Goal: Answer question/provide support: Participate in discussion

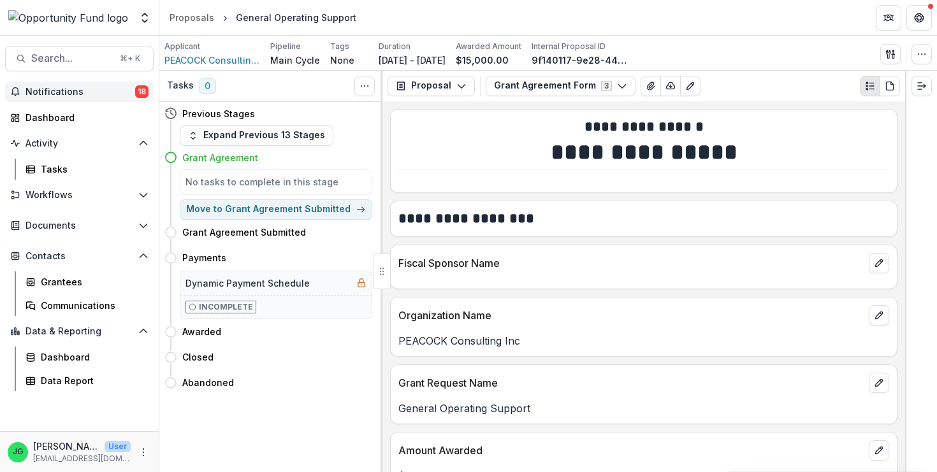
scroll to position [537, 0]
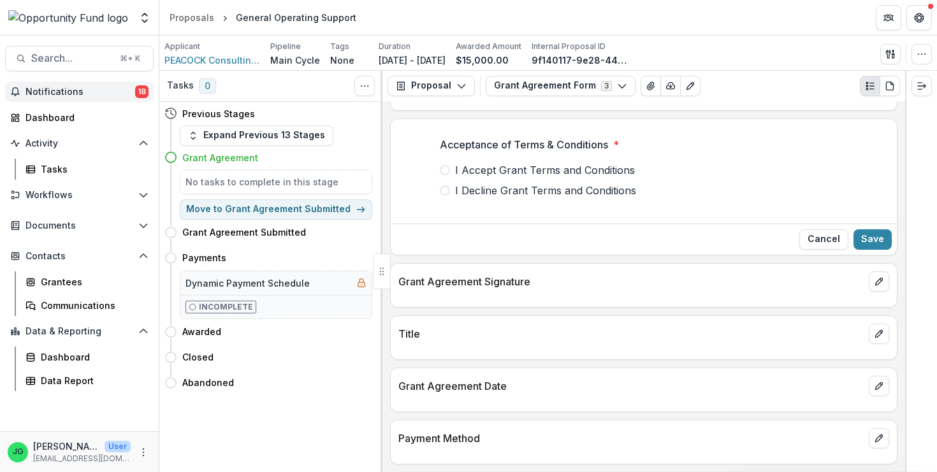
click at [75, 92] on span "Notifications" at bounding box center [80, 92] width 110 height 11
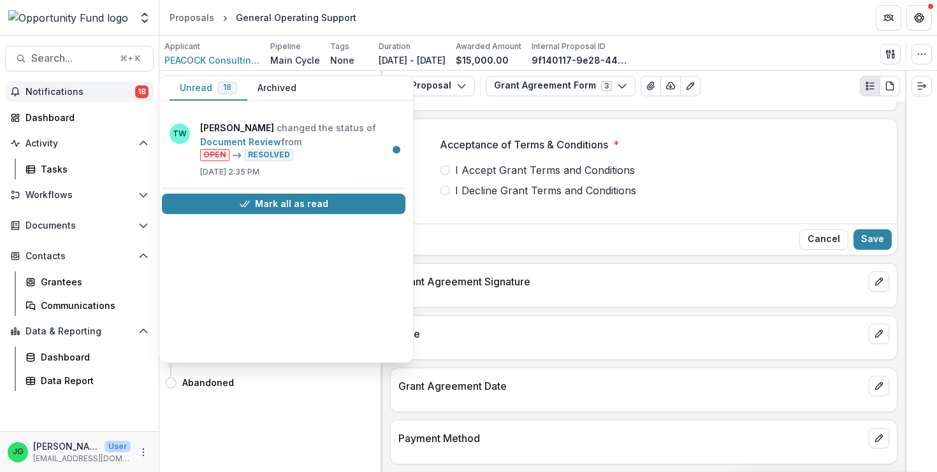
scroll to position [1120, 3]
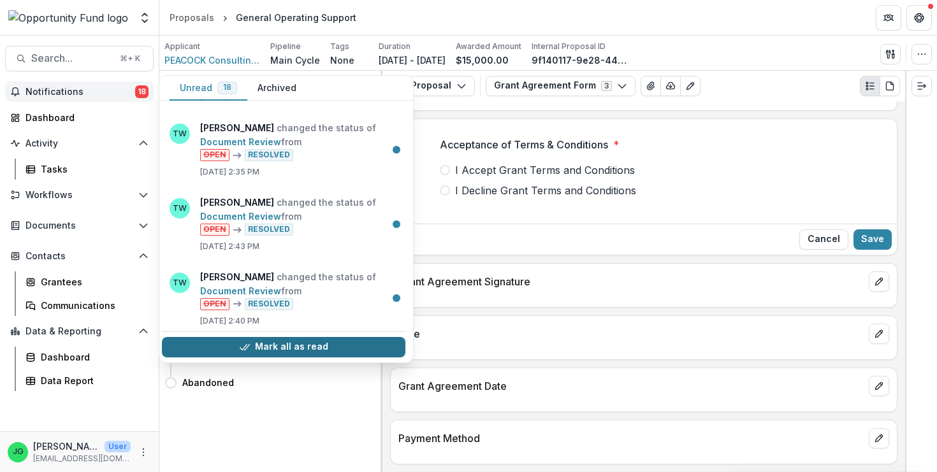
click at [291, 339] on button "Mark all as read" at bounding box center [283, 347] width 243 height 20
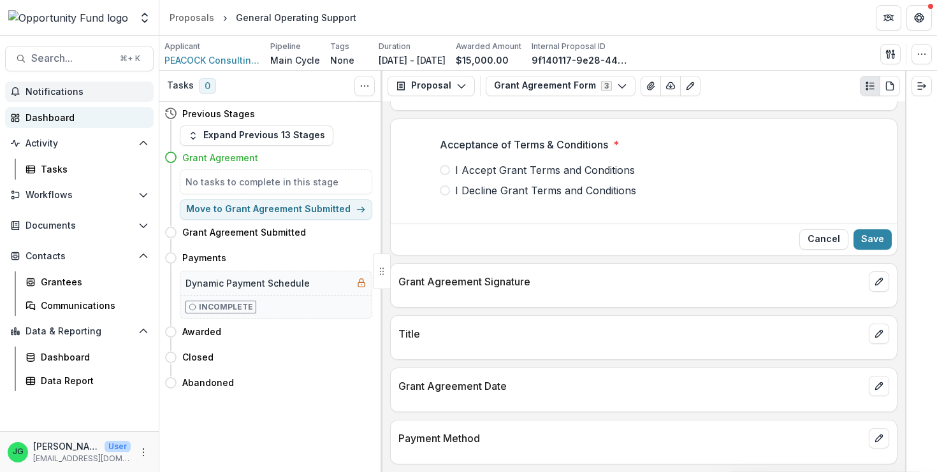
click at [52, 120] on div "Dashboard" at bounding box center [84, 117] width 118 height 13
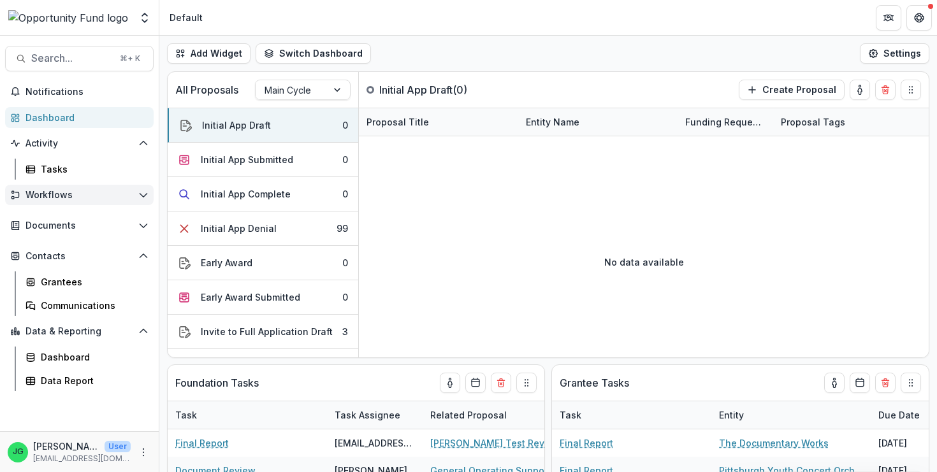
click at [75, 194] on span "Workflows" at bounding box center [79, 195] width 108 height 11
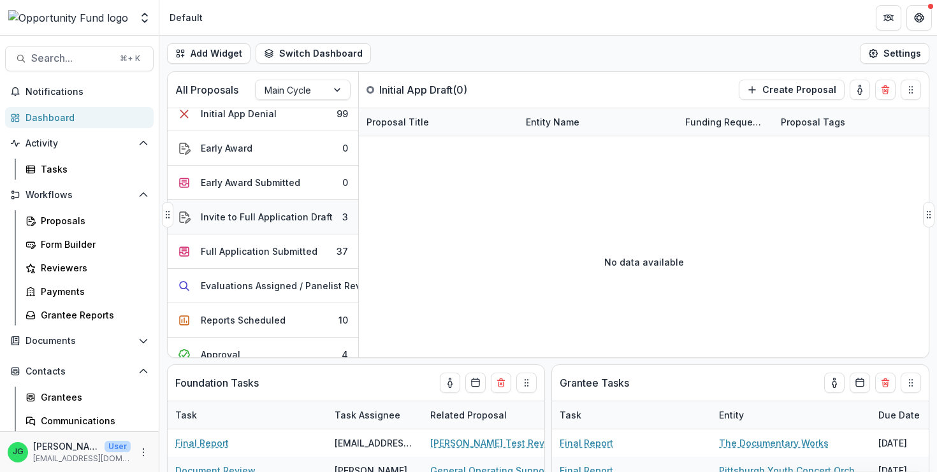
scroll to position [115, 0]
click at [268, 283] on div "Evaluations Assigned / Panelist Review" at bounding box center [289, 284] width 176 height 13
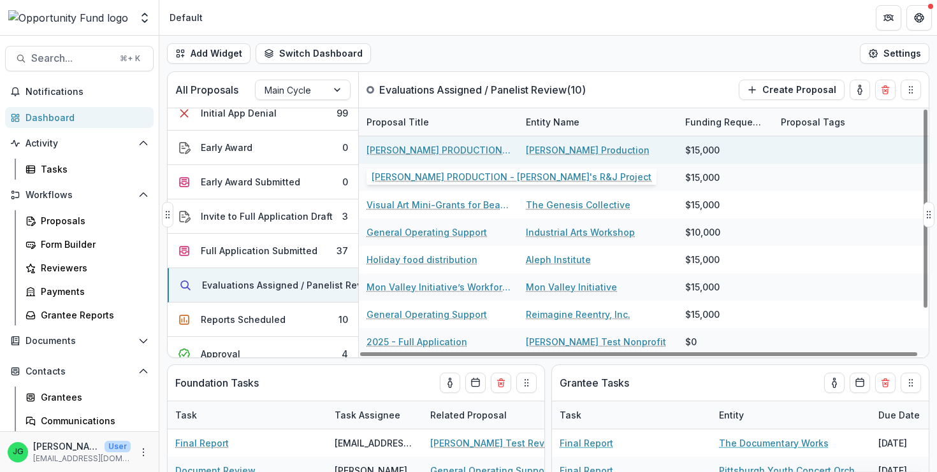
click at [440, 150] on link "[PERSON_NAME] PRODUCTION - [PERSON_NAME]'s R&J Project" at bounding box center [438, 149] width 144 height 13
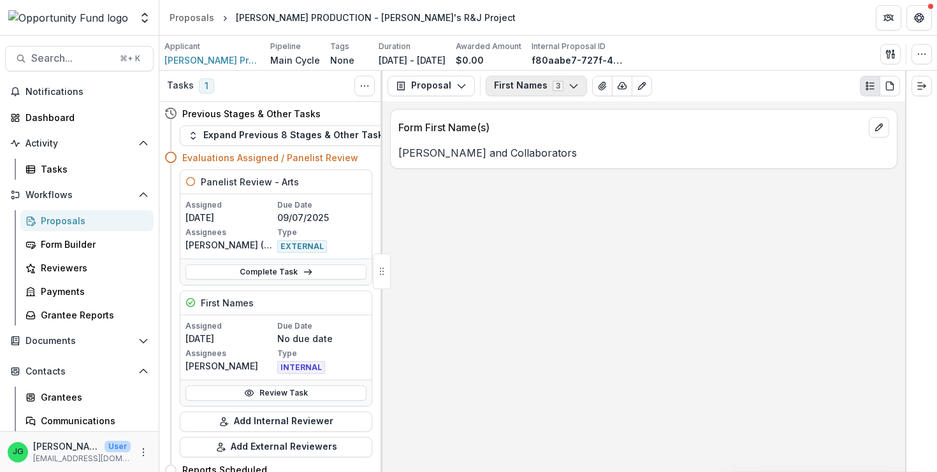
click at [545, 89] on button "First Names 3" at bounding box center [535, 86] width 101 height 20
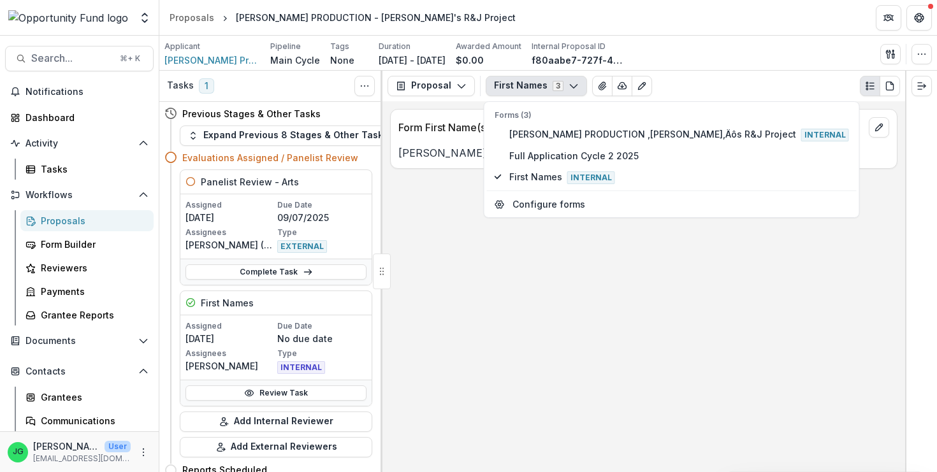
click at [584, 239] on div "Form First Name(s) Julia and Collaborators" at bounding box center [643, 286] width 522 height 371
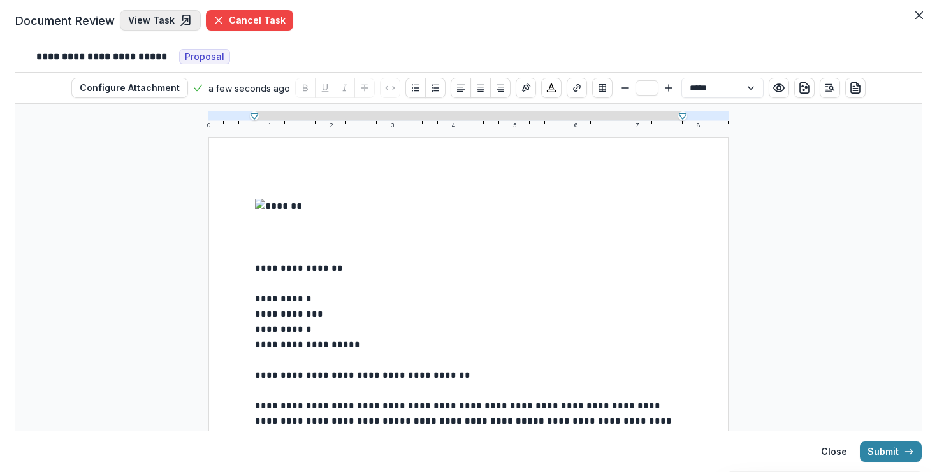
click at [161, 16] on link "View Task" at bounding box center [160, 20] width 81 height 20
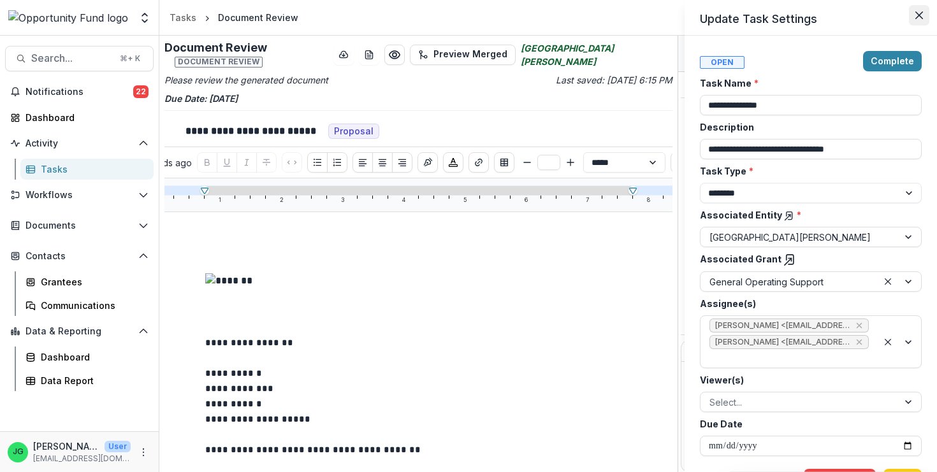
click at [919, 14] on icon "Close" at bounding box center [919, 15] width 8 height 8
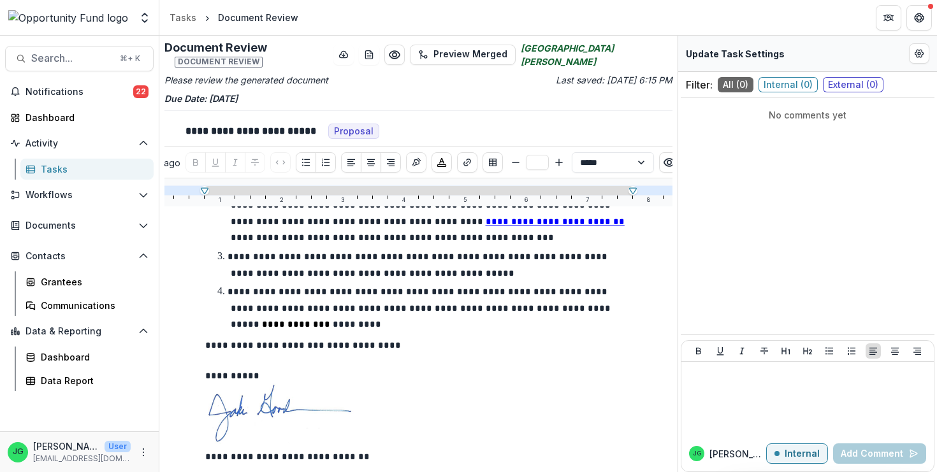
scroll to position [1113, 0]
click at [763, 403] on div at bounding box center [807, 399] width 242 height 64
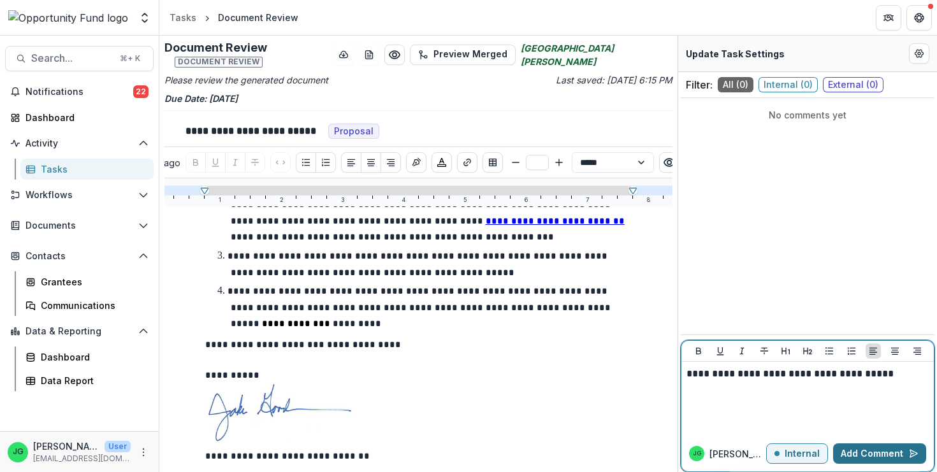
click at [892, 449] on button "Add Comment" at bounding box center [879, 453] width 93 height 20
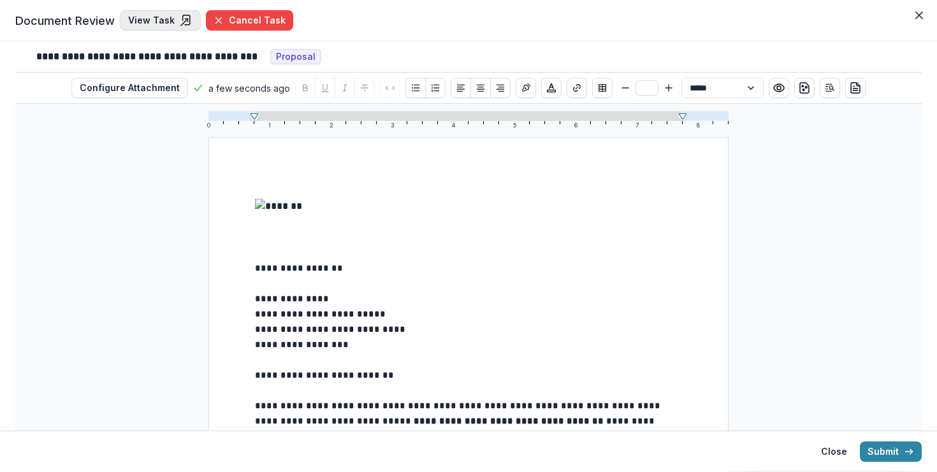
click at [167, 20] on link "View Task" at bounding box center [160, 20] width 81 height 20
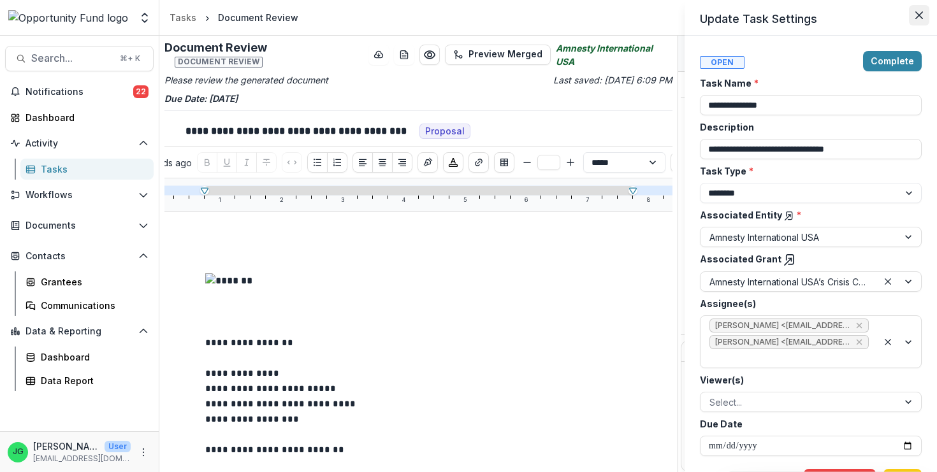
click at [921, 16] on icon "Close" at bounding box center [919, 15] width 8 height 8
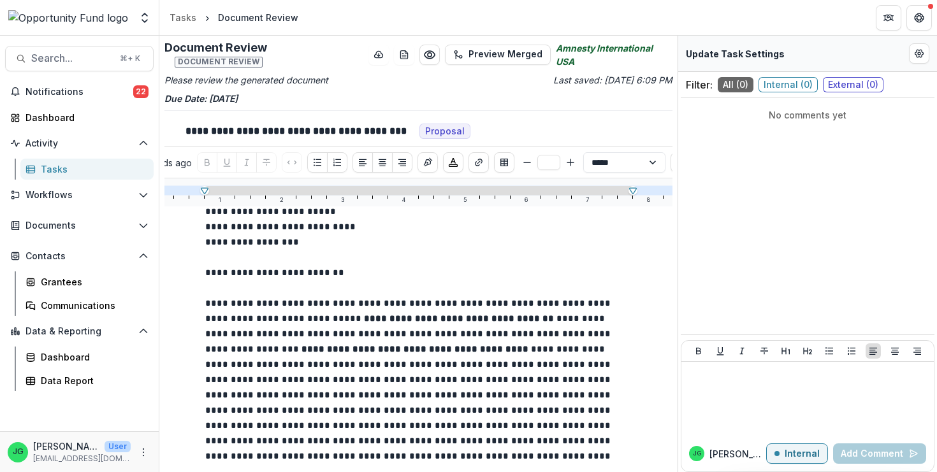
scroll to position [175, 0]
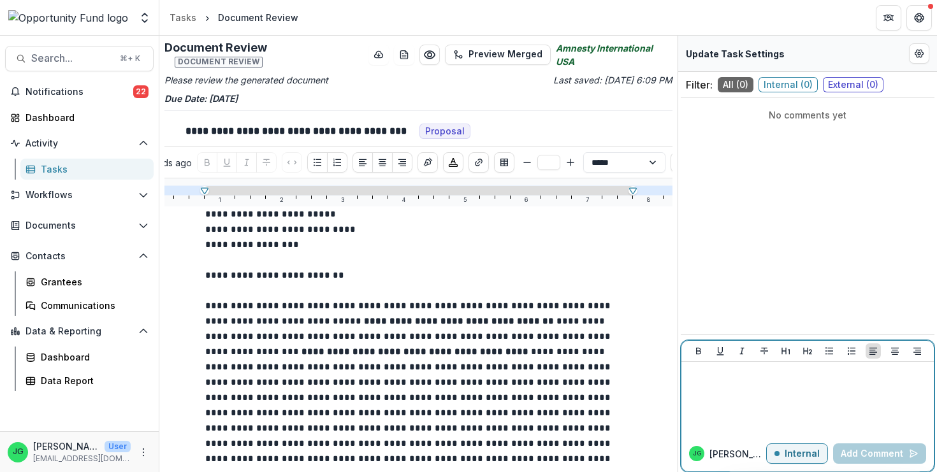
click at [729, 385] on div at bounding box center [807, 399] width 242 height 64
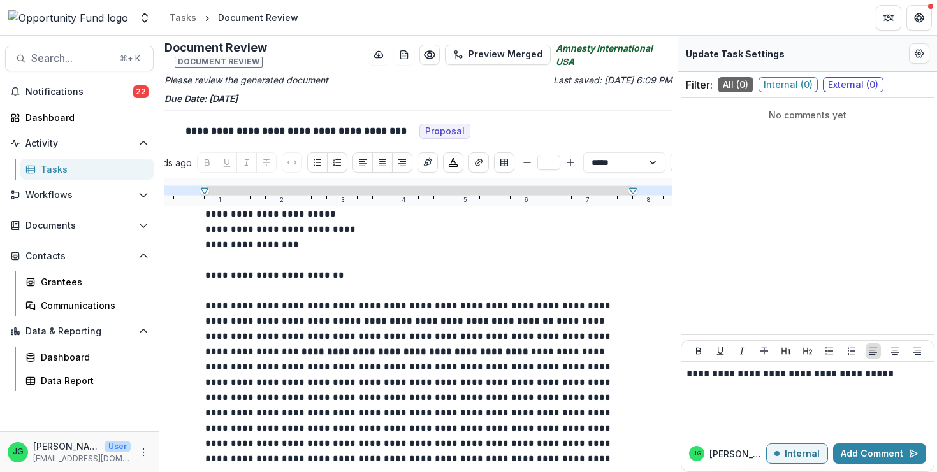
scroll to position [92, 0]
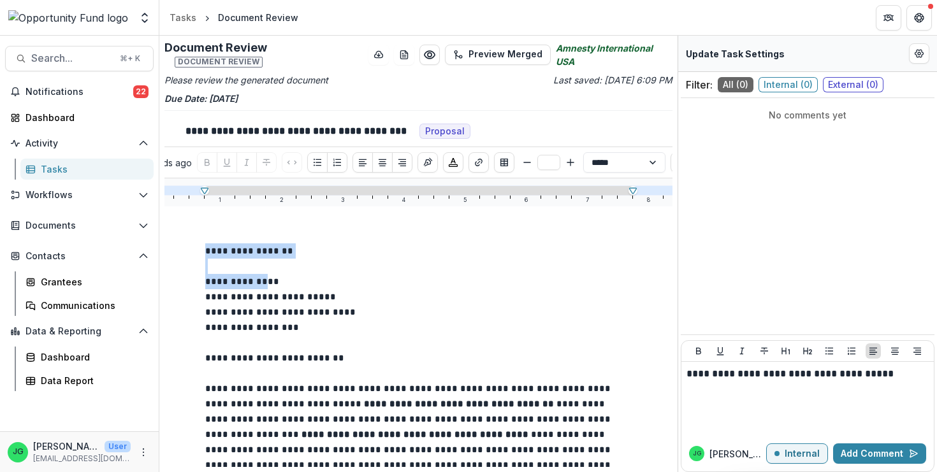
type input "**"
drag, startPoint x: 261, startPoint y: 272, endPoint x: 306, endPoint y: 273, distance: 45.9
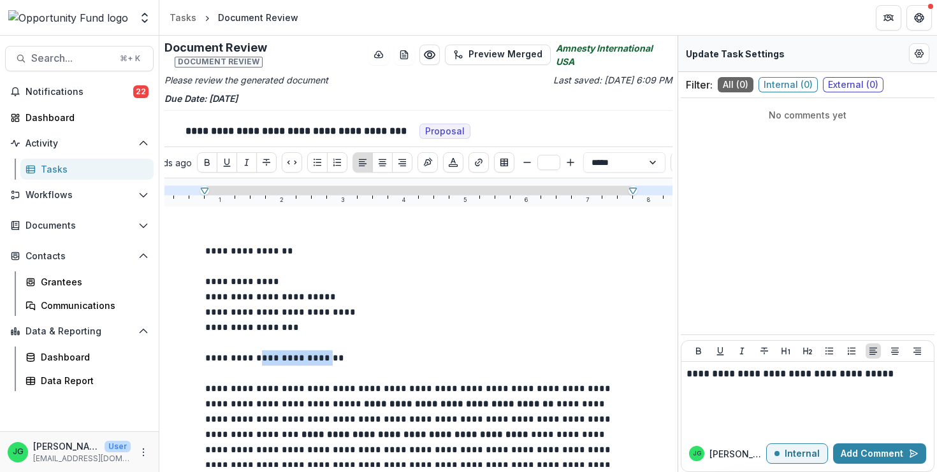
drag, startPoint x: 258, startPoint y: 355, endPoint x: 327, endPoint y: 354, distance: 68.8
click at [327, 354] on span "**********" at bounding box center [413, 449] width 416 height 345
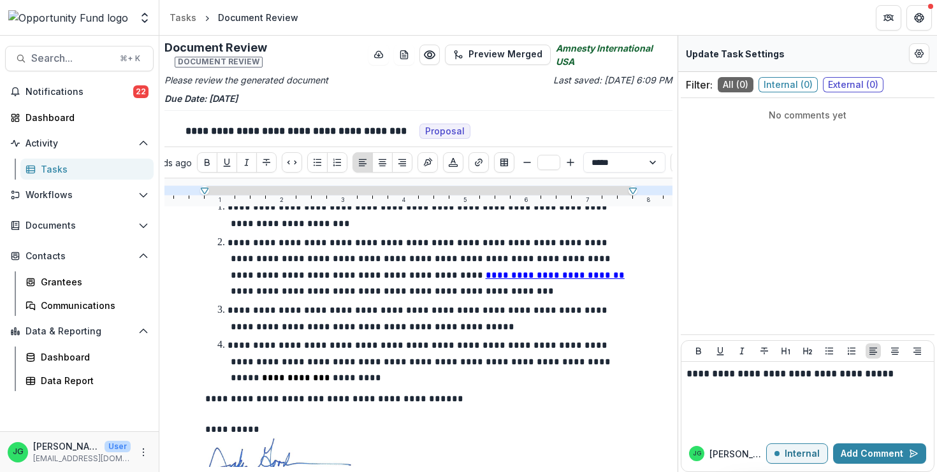
scroll to position [1063, 0]
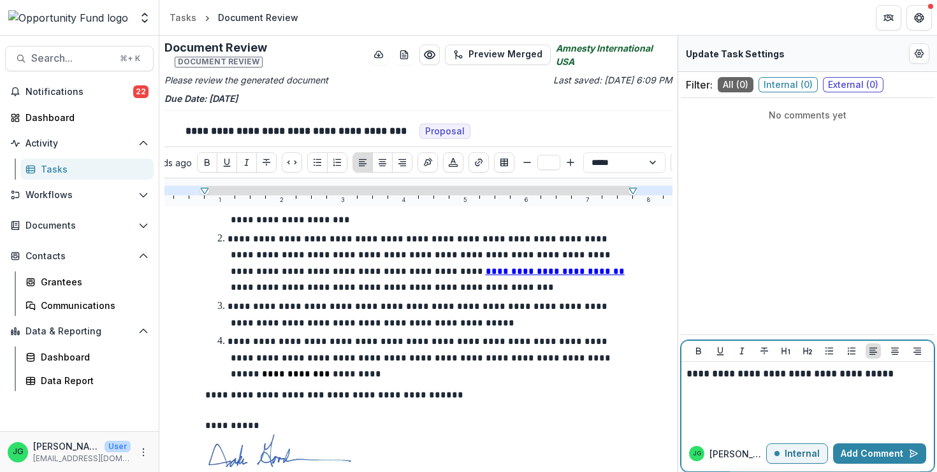
click at [896, 378] on p "**********" at bounding box center [807, 374] width 242 height 14
click at [886, 456] on button "Add Comment" at bounding box center [879, 453] width 93 height 20
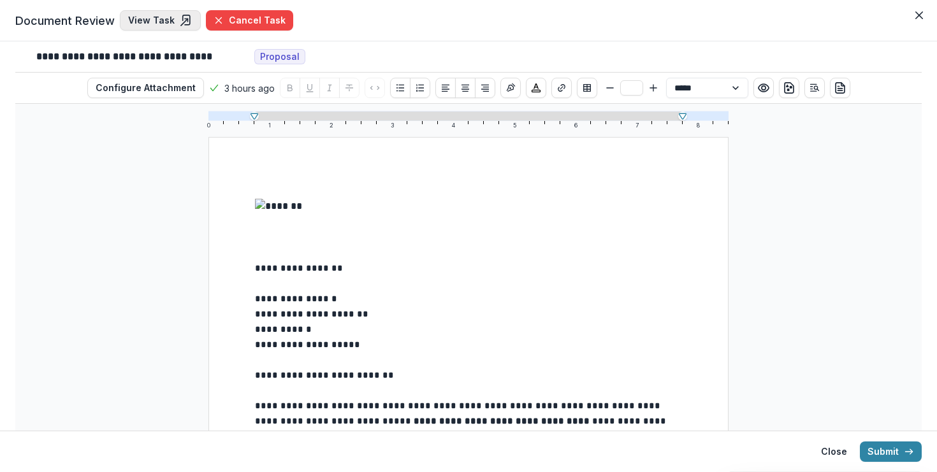
click at [161, 11] on link "View Task" at bounding box center [160, 20] width 81 height 20
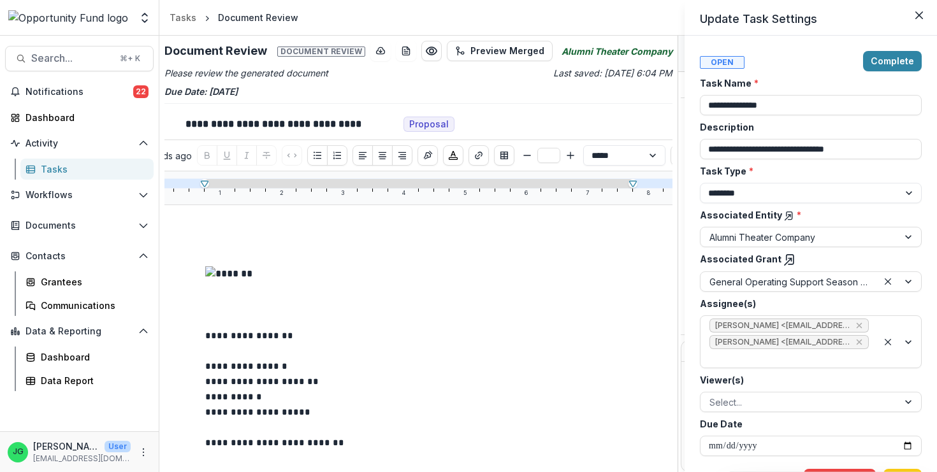
click at [320, 370] on div "**********" at bounding box center [468, 236] width 937 height 472
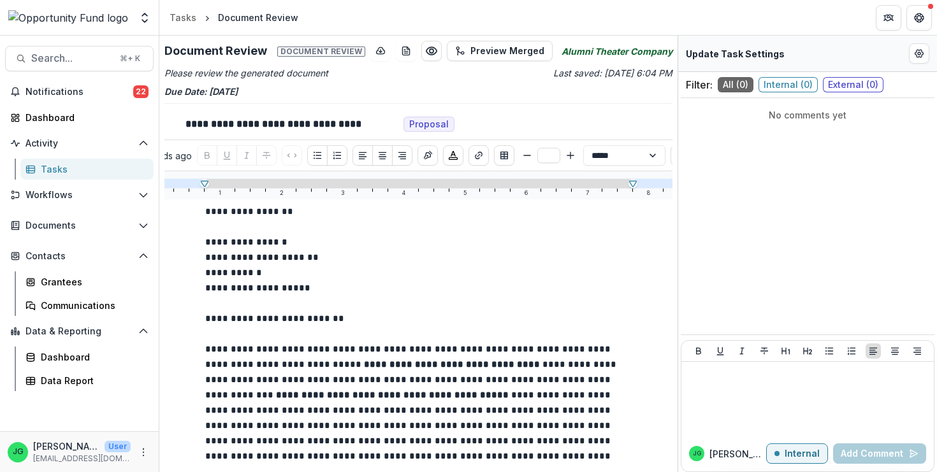
scroll to position [126, 1]
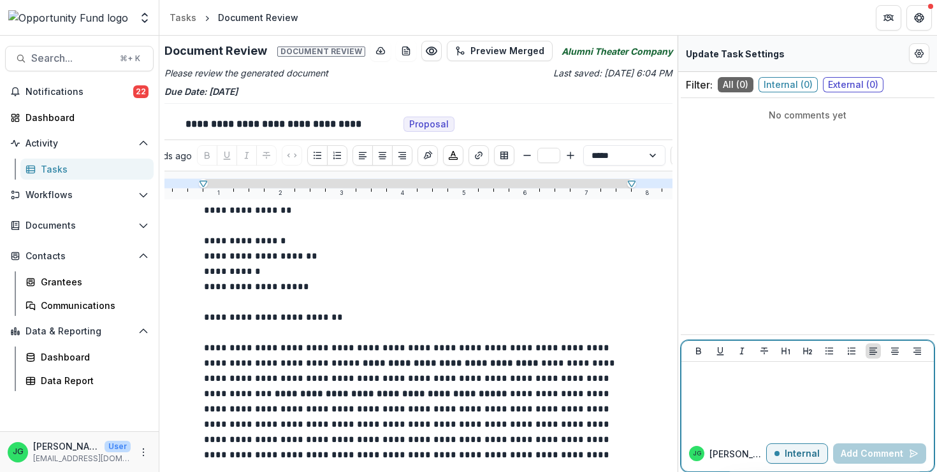
click at [743, 385] on div at bounding box center [807, 399] width 242 height 64
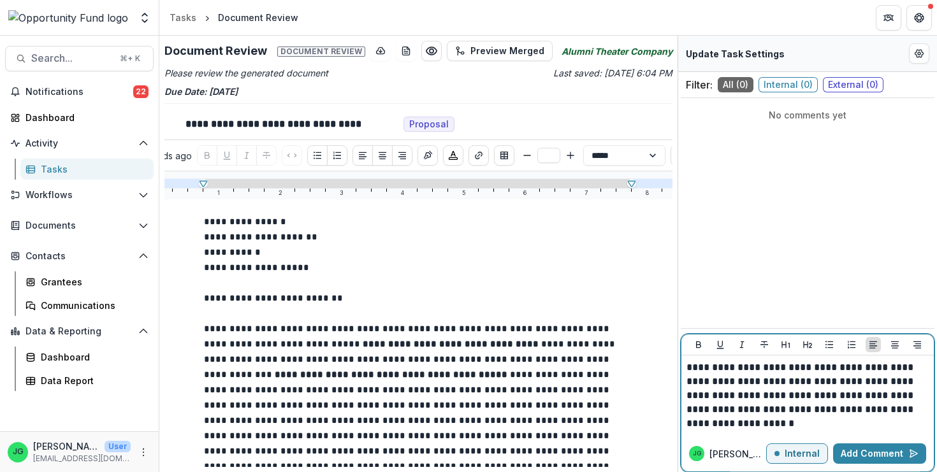
scroll to position [147, 1]
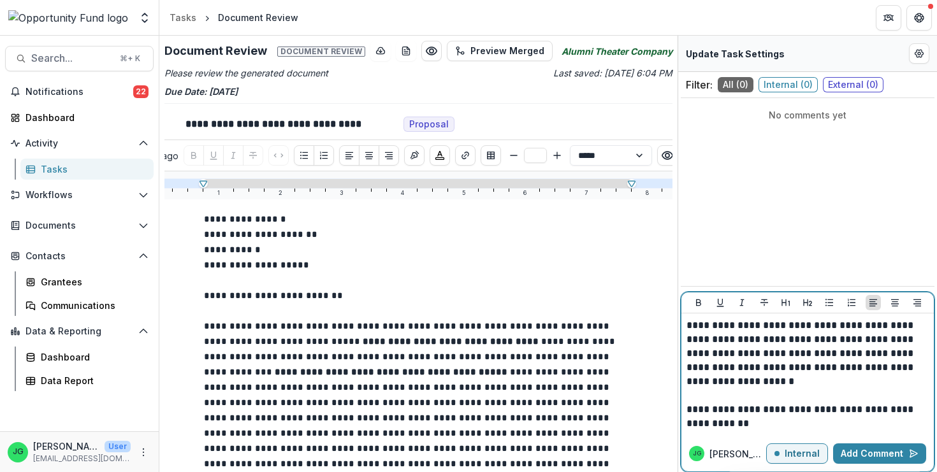
click at [885, 411] on p "**********" at bounding box center [807, 375] width 242 height 112
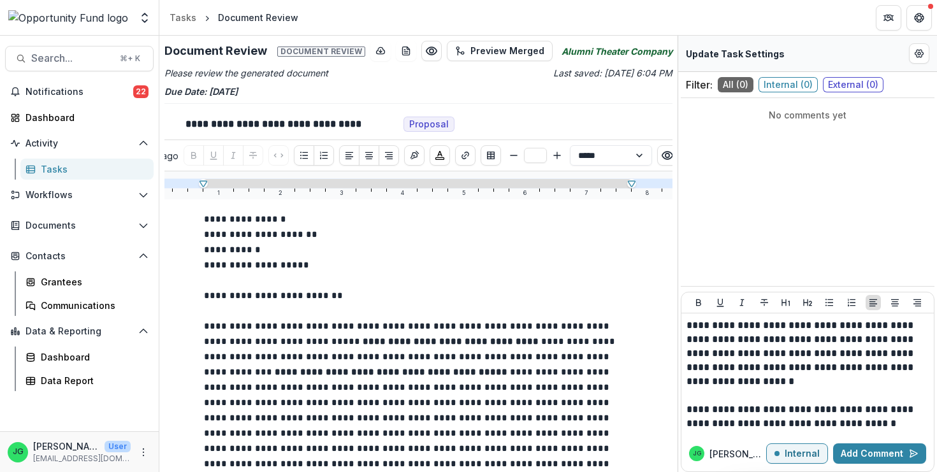
scroll to position [92, 1]
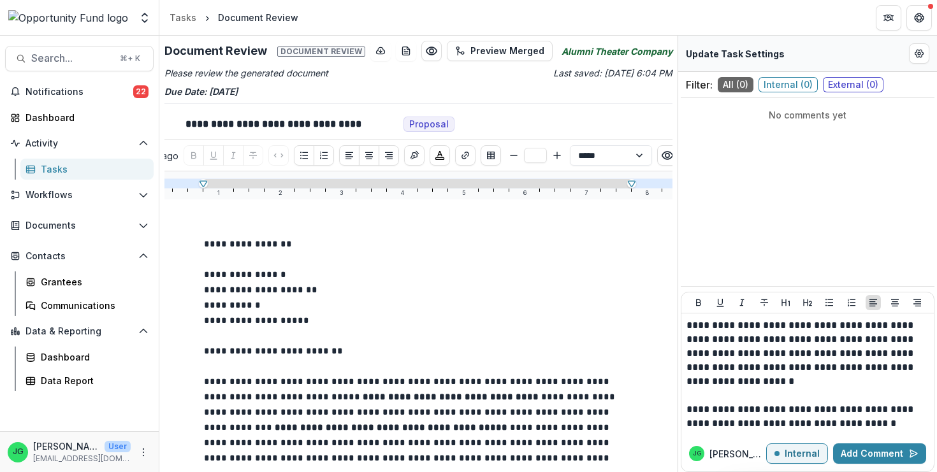
type input "**"
click at [555, 405] on span "**********" at bounding box center [412, 435] width 416 height 330
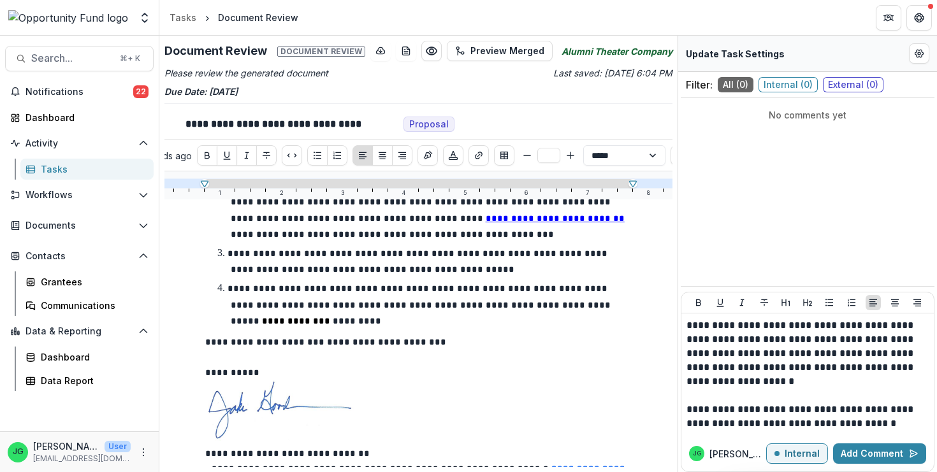
scroll to position [1097, 0]
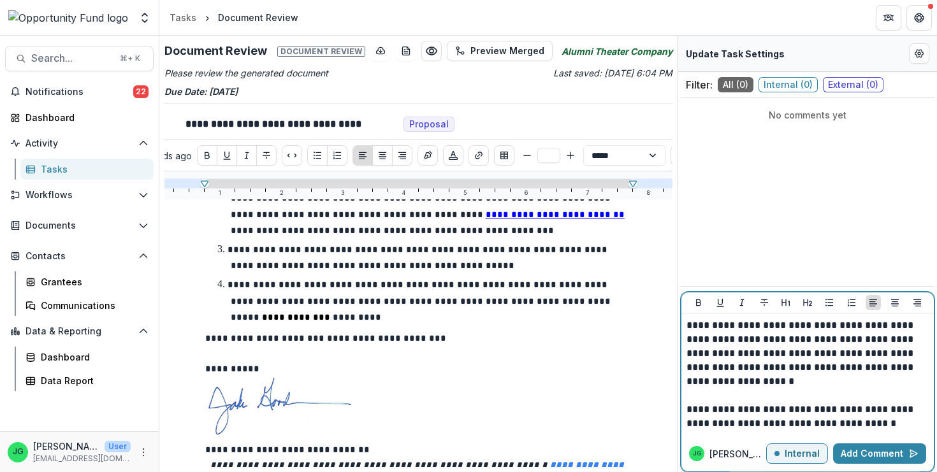
click at [877, 426] on p "**********" at bounding box center [807, 375] width 242 height 112
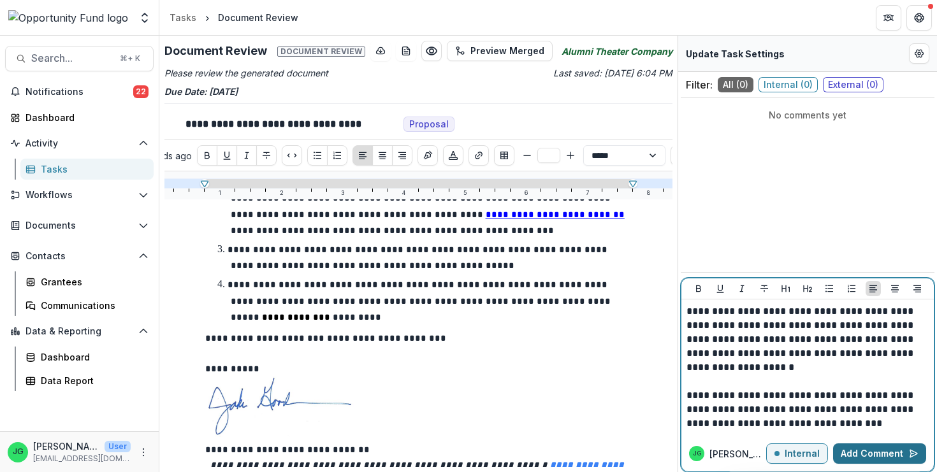
click at [872, 448] on button "Add Comment" at bounding box center [879, 453] width 93 height 20
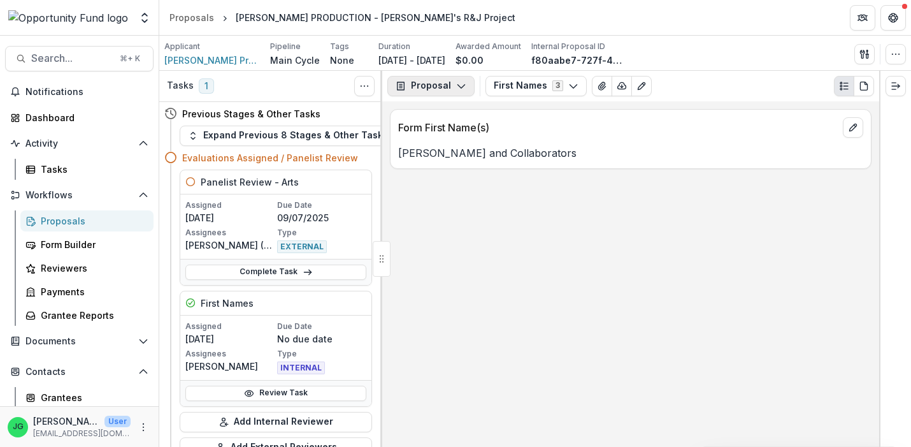
click at [436, 80] on button "Proposal" at bounding box center [430, 86] width 87 height 20
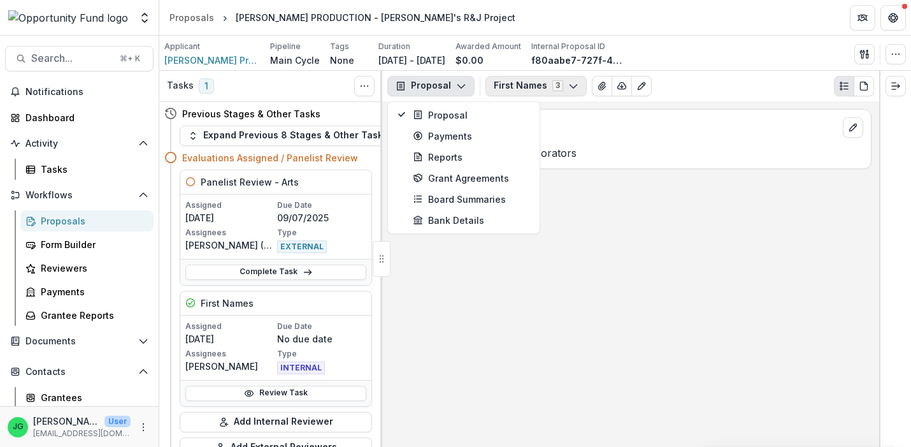
click at [526, 90] on button "First Names 3" at bounding box center [535, 86] width 101 height 20
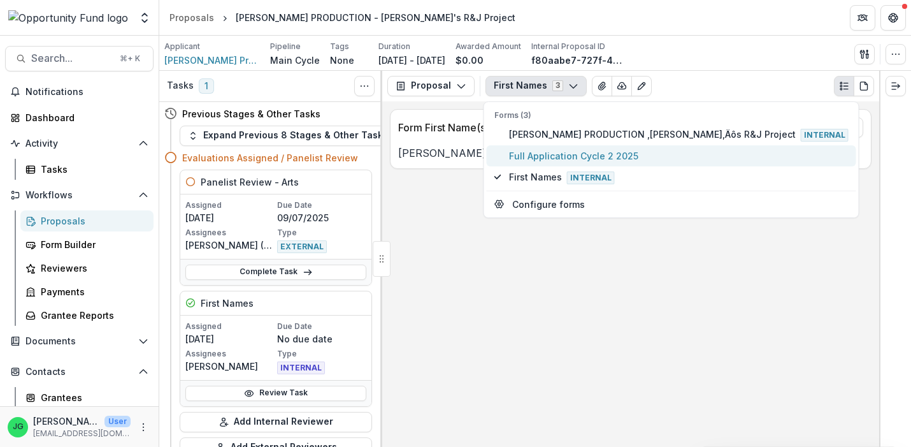
click at [557, 159] on span "Full Application Cycle 2 2025" at bounding box center [679, 155] width 340 height 13
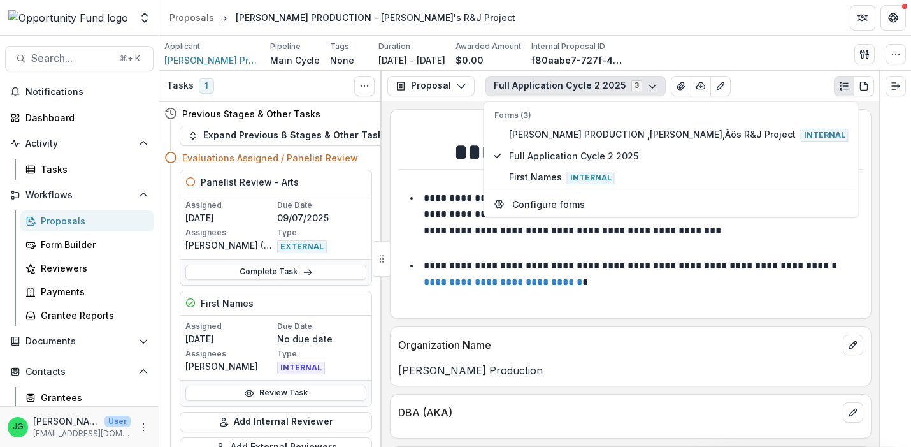
click at [533, 333] on div "Organization Name" at bounding box center [631, 341] width 480 height 28
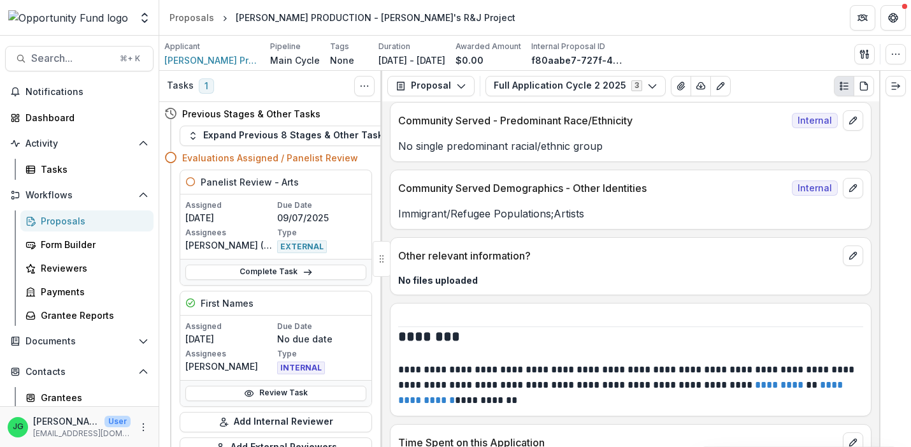
scroll to position [10554, 0]
